Goal: Navigation & Orientation: Go to known website

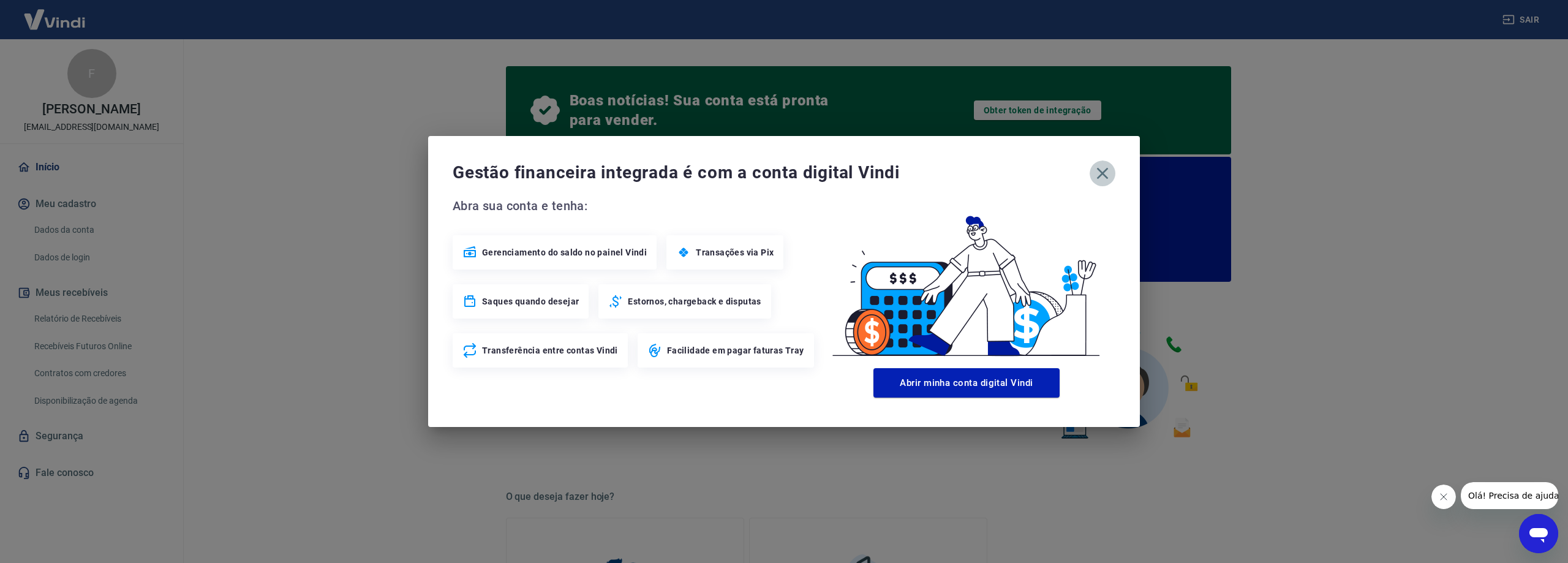
click at [1107, 171] on icon "button" at bounding box center [1102, 173] width 20 height 20
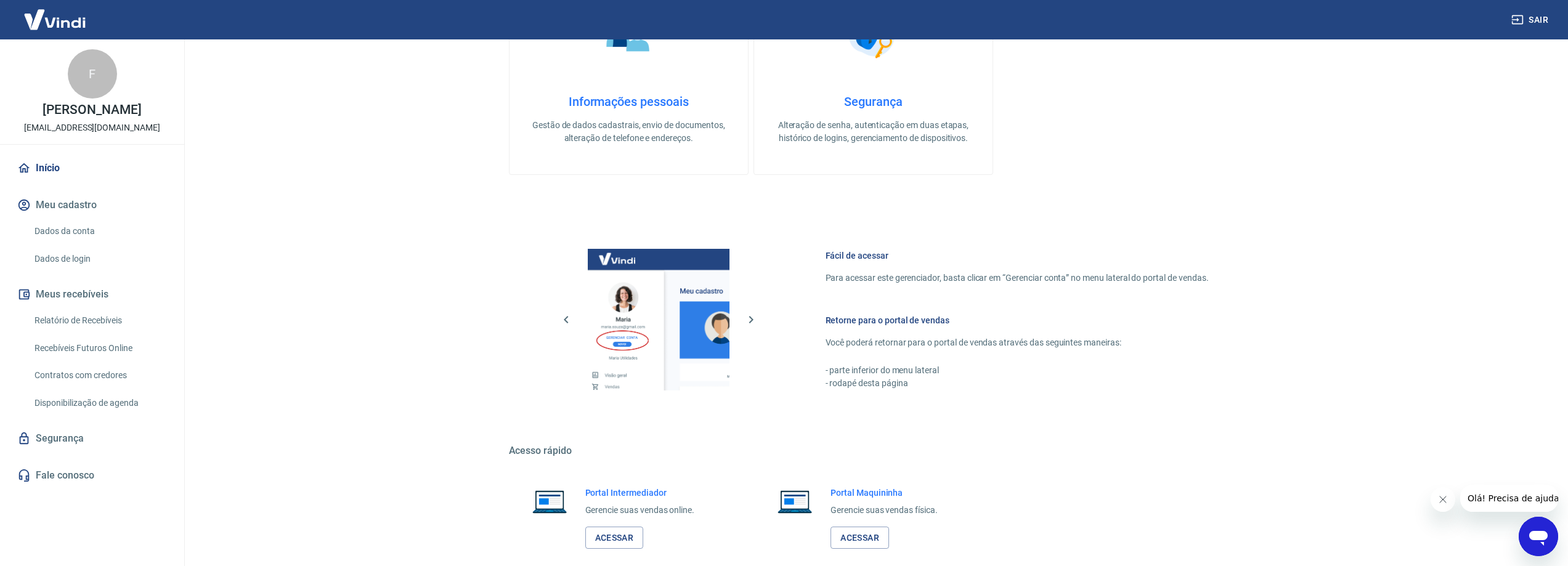
scroll to position [575, 0]
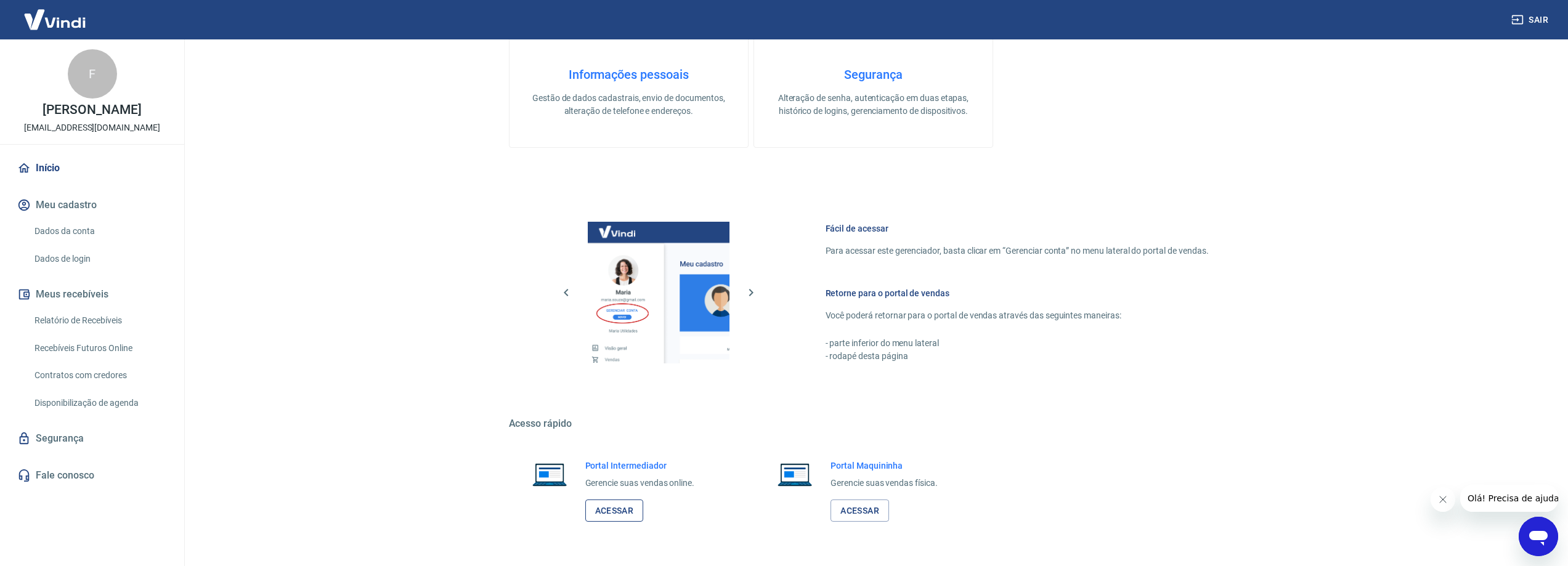
click at [599, 508] on link "Acessar" at bounding box center [614, 511] width 58 height 23
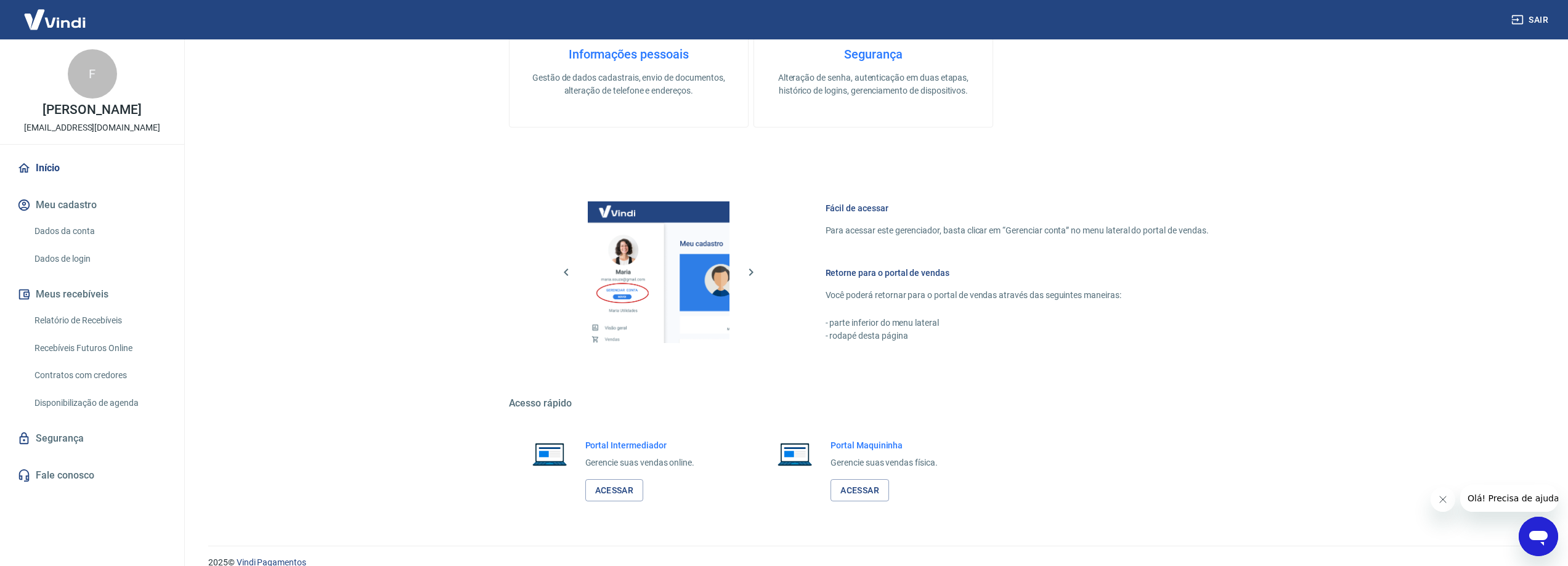
scroll to position [613, 0]
